Goal: Information Seeking & Learning: Learn about a topic

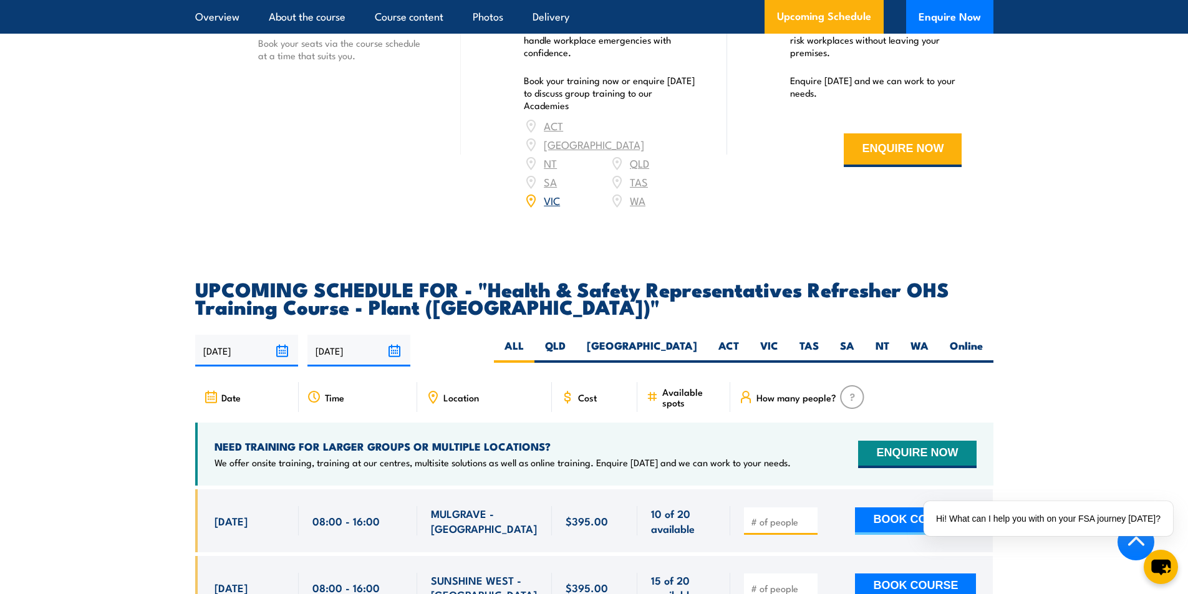
scroll to position [2183, 0]
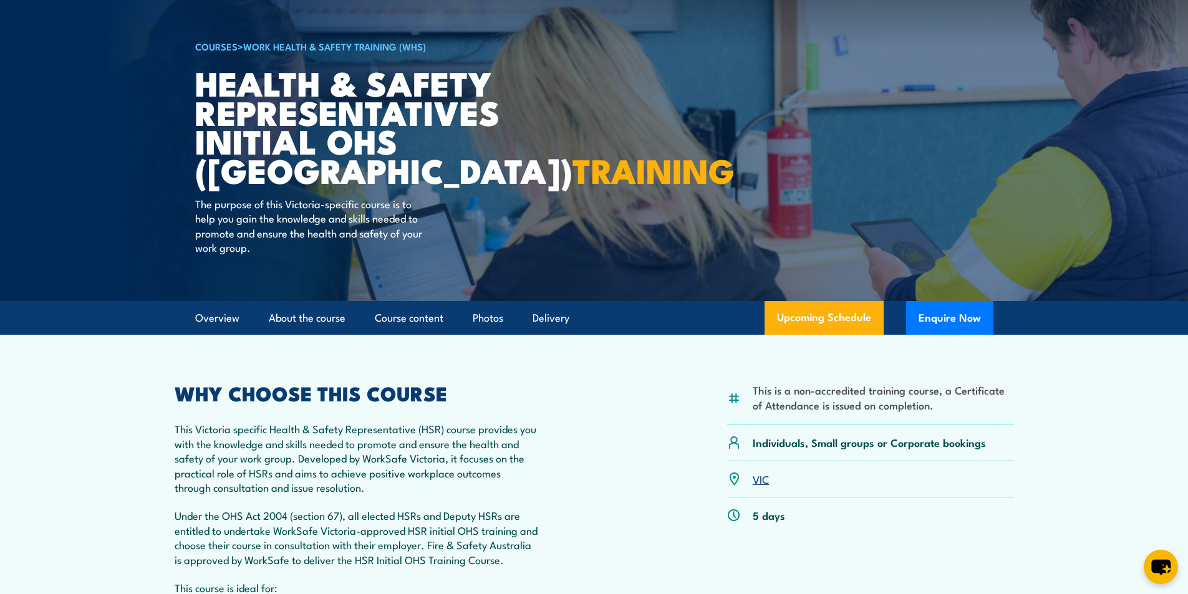
scroll to position [62, 0]
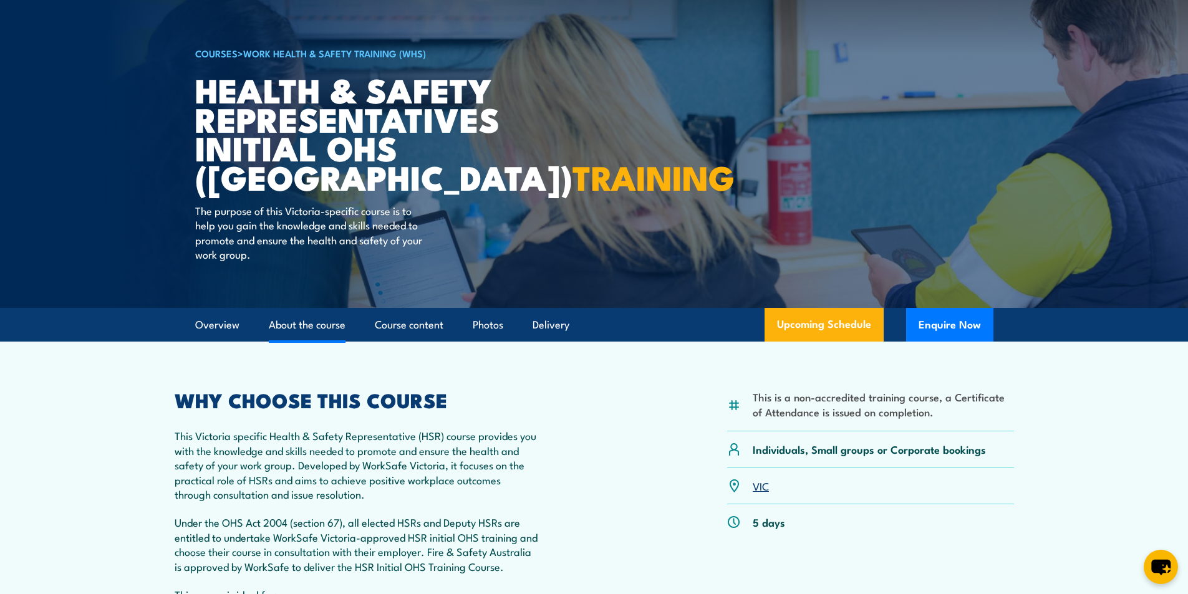
click at [322, 317] on link "About the course" at bounding box center [307, 325] width 77 height 33
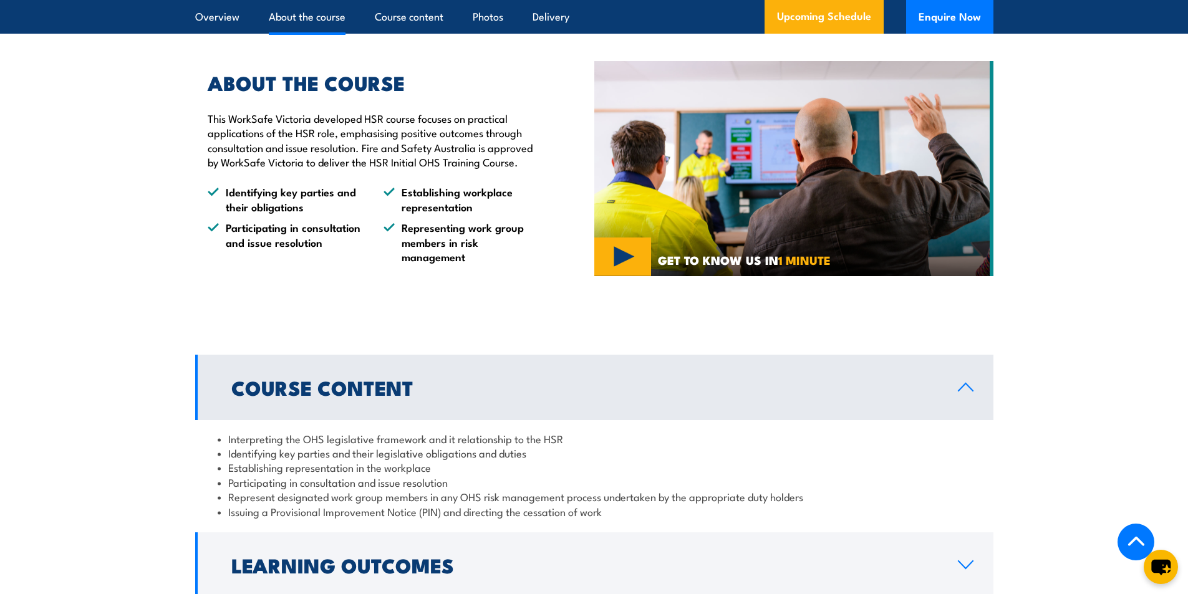
scroll to position [955, 0]
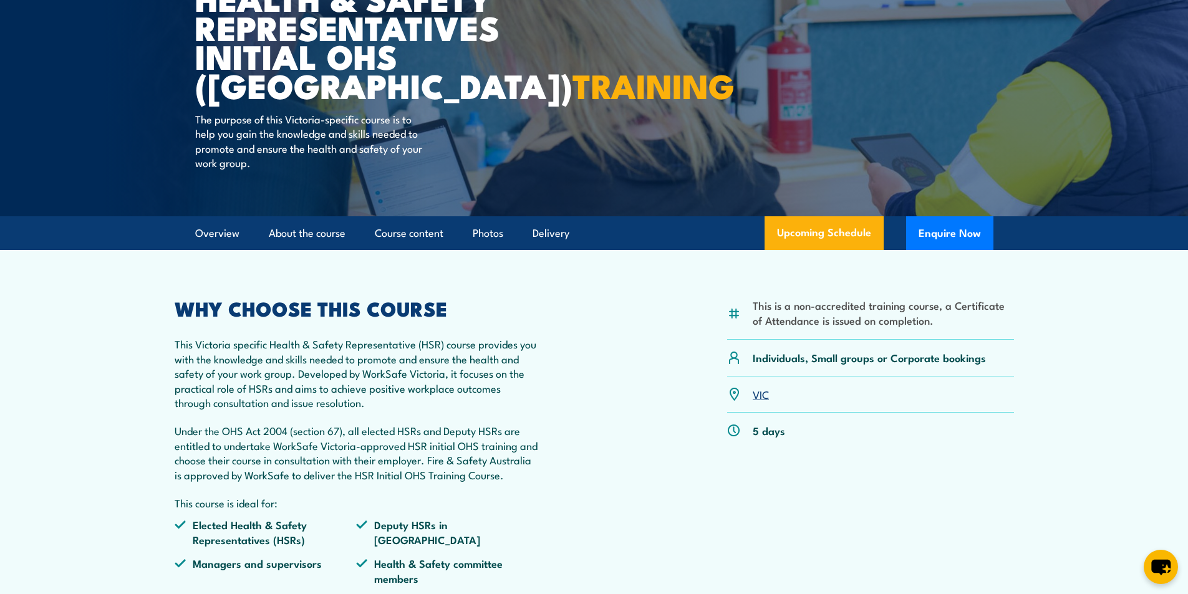
scroll to position [137, 0]
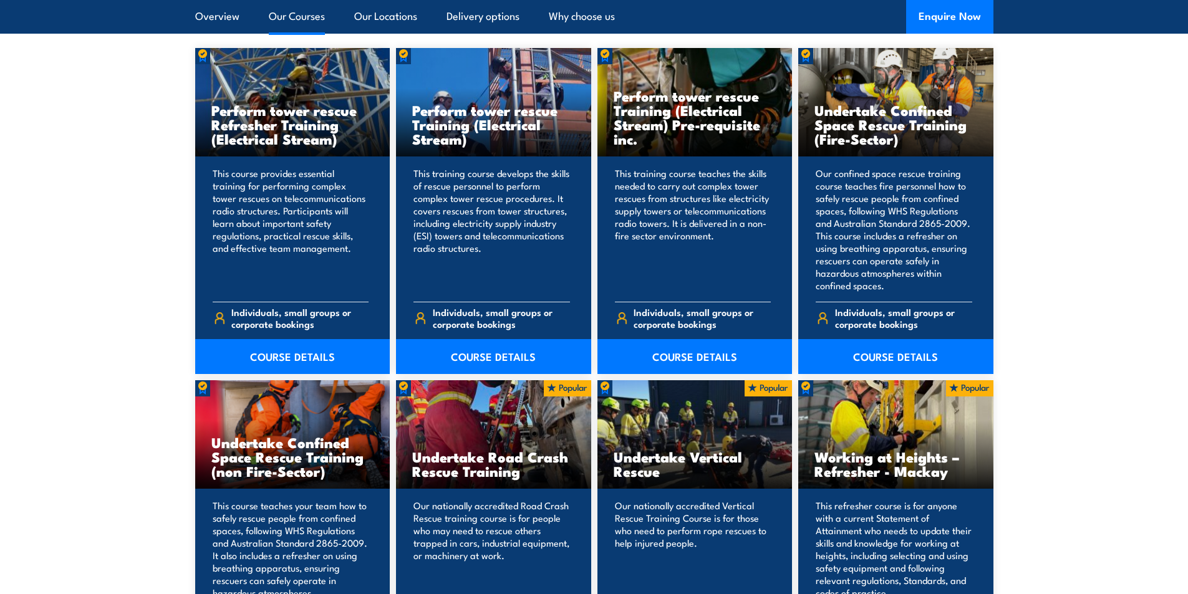
scroll to position [1060, 0]
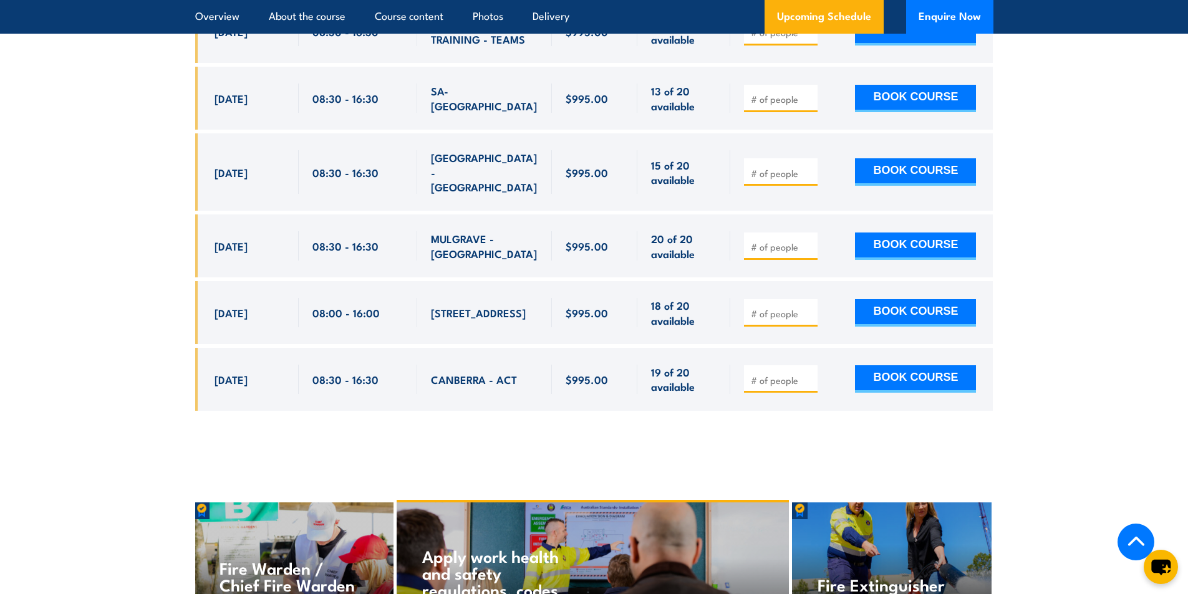
scroll to position [2370, 0]
